Goal: Use online tool/utility: Utilize a website feature to perform a specific function

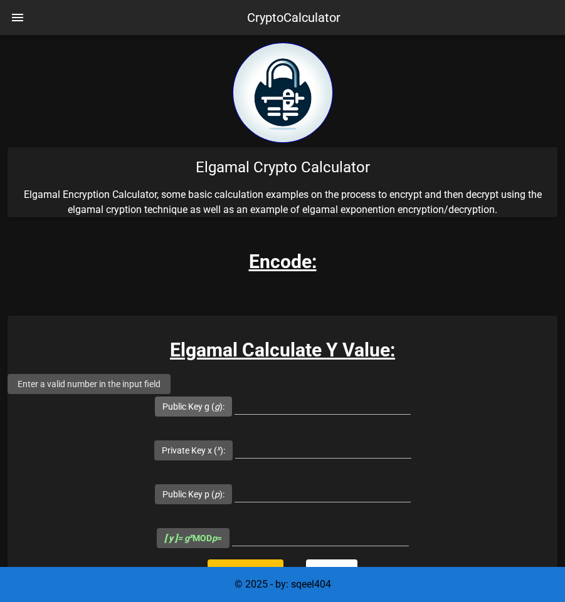
scroll to position [188, 0]
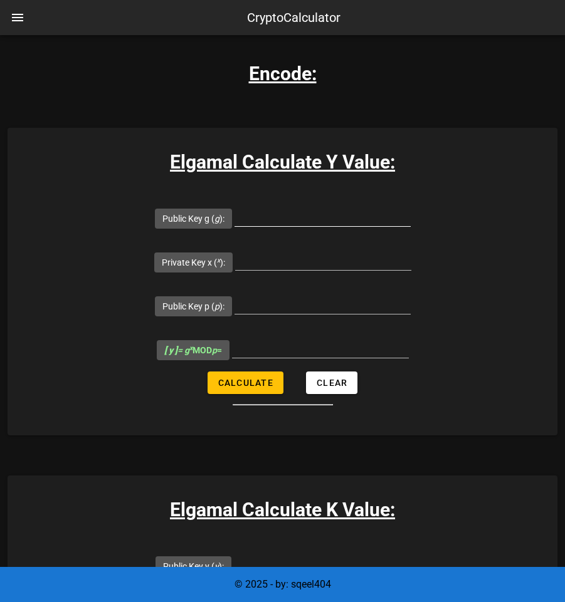
click at [234, 219] on input "Public Key g ( g ):" at bounding box center [322, 216] width 176 height 20
click at [234, 224] on input "Public Key g ( g ):" at bounding box center [322, 216] width 176 height 20
click at [234, 219] on input "Public Key g ( g ):" at bounding box center [322, 216] width 176 height 20
paste input "3041"
type input "3041"
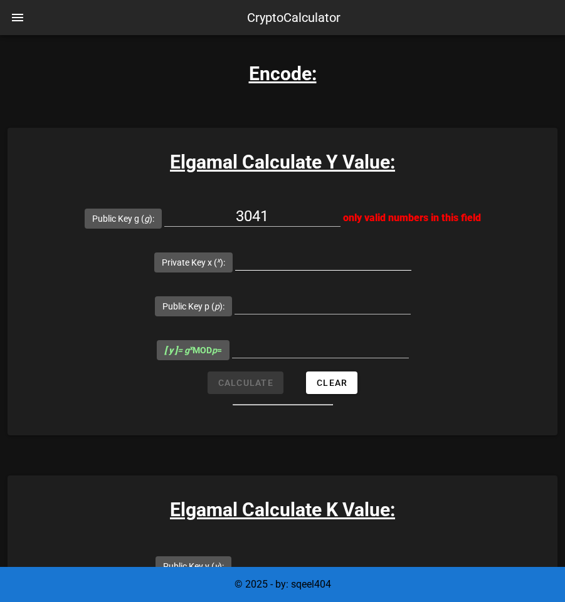
click at [235, 264] on input "Private Key x ( x ):" at bounding box center [323, 260] width 176 height 20
paste input "7841"
type input "7841"
click at [397, 294] on input "Public Key p ( p ):" at bounding box center [322, 304] width 176 height 20
paste input "3127"
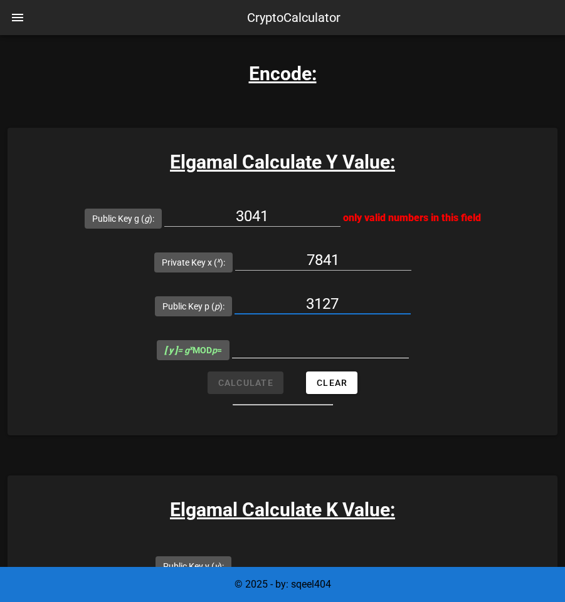
type input "3127"
click at [267, 338] on input "[ y ] = g x MOD p =" at bounding box center [320, 348] width 177 height 20
click at [273, 335] on form "Public Key g ( g ): 3041 only valid numbers in this field Private Key x ( x ): …" at bounding box center [283, 300] width 550 height 209
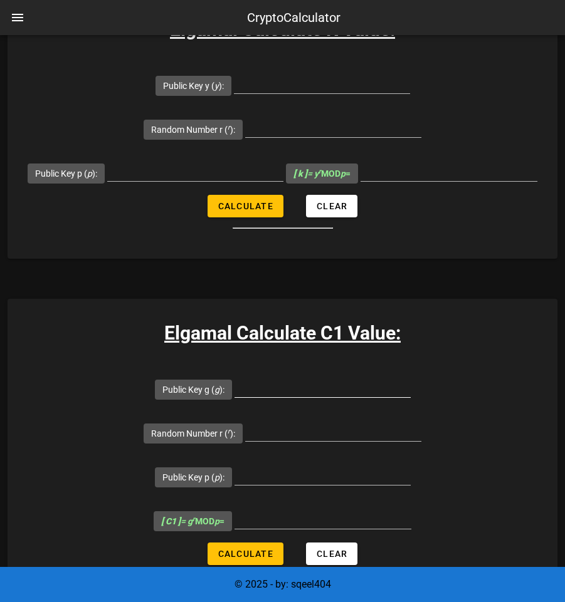
scroll to position [689, 0]
